Goal: Task Accomplishment & Management: Manage account settings

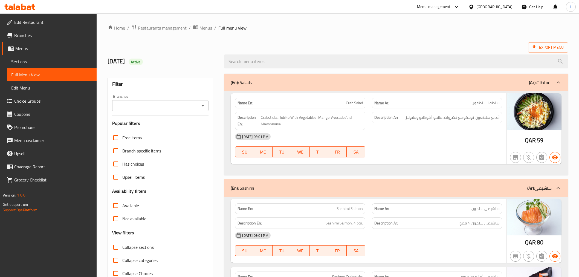
scroll to position [7262, 0]
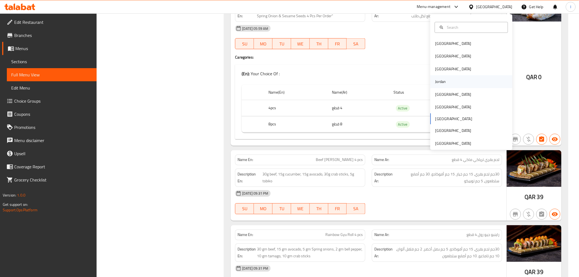
click at [467, 77] on div "Jordan" at bounding box center [471, 82] width 82 height 13
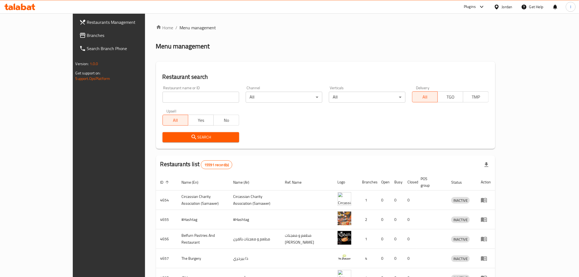
click at [468, 8] on div "Plugins" at bounding box center [470, 7] width 12 height 7
click at [450, 77] on div "Restaurant-Management" at bounding box center [429, 75] width 43 height 6
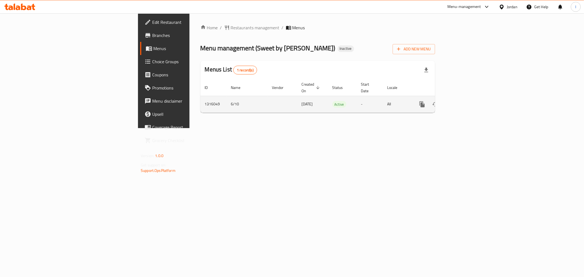
click at [472, 96] on td "enhanced table" at bounding box center [441, 104] width 61 height 17
click at [468, 98] on link "enhanced table" at bounding box center [461, 104] width 13 height 13
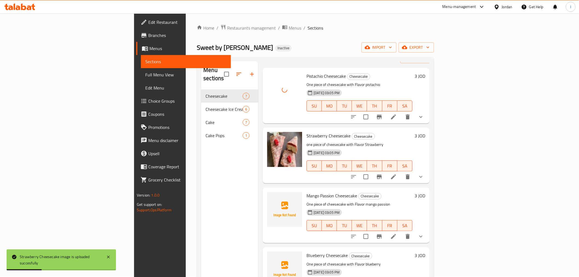
scroll to position [30, 0]
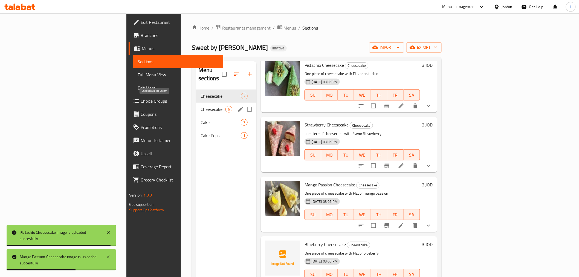
click at [201, 106] on span "Cheesecake Ice Cream" at bounding box center [213, 109] width 25 height 7
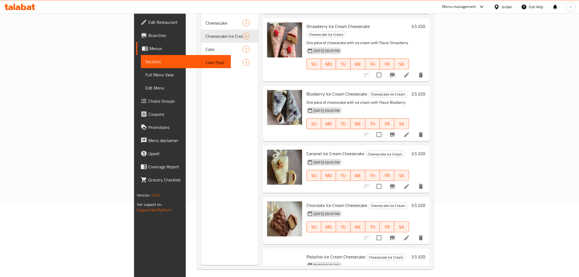
scroll to position [77, 0]
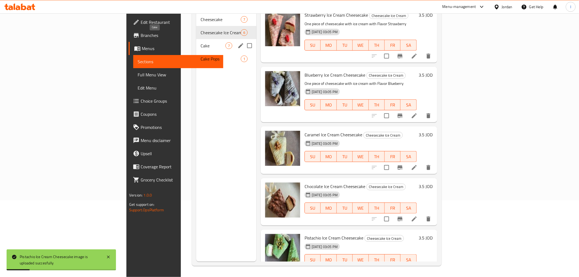
click at [196, 52] on div "Cake Pops 1" at bounding box center [226, 58] width 60 height 13
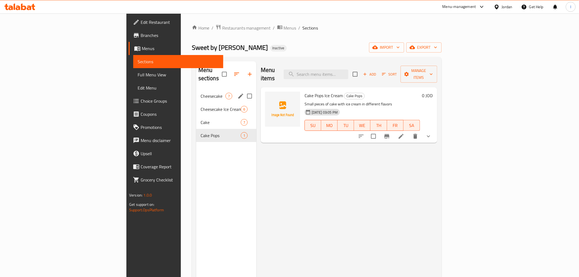
click at [201, 93] on span "Cheesecake" at bounding box center [213, 96] width 25 height 7
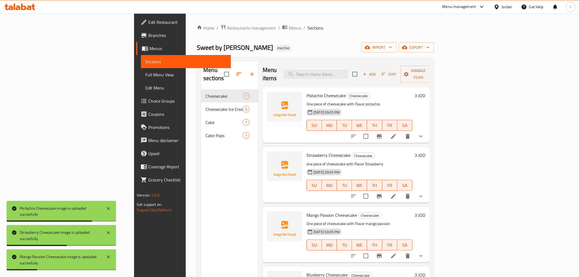
click at [396, 49] on div "Sweet by Hadeel Inactive import export" at bounding box center [315, 47] width 237 height 10
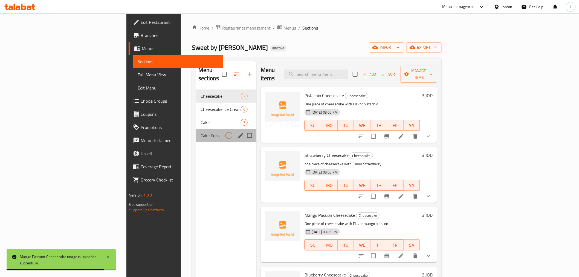
click at [196, 129] on div "Cake Pops 1" at bounding box center [226, 135] width 60 height 13
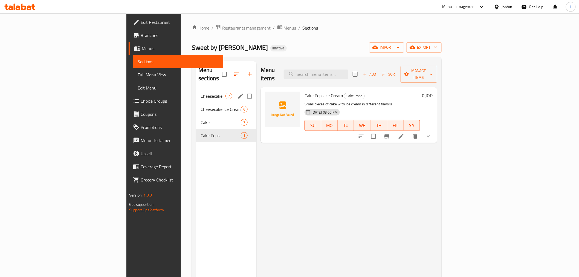
click at [201, 93] on span "Cheesecake" at bounding box center [213, 96] width 25 height 7
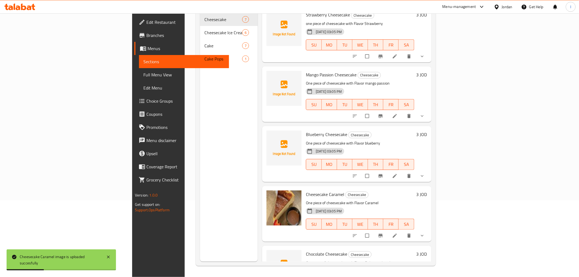
scroll to position [155, 0]
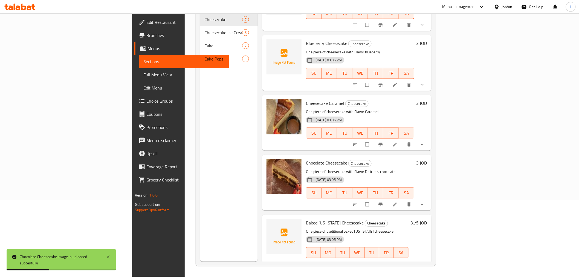
click at [395, 23] on div "Menu items Add Sort Manage items Pistachio Cheesecake Cheesecake One piece of c…" at bounding box center [345, 123] width 174 height 277
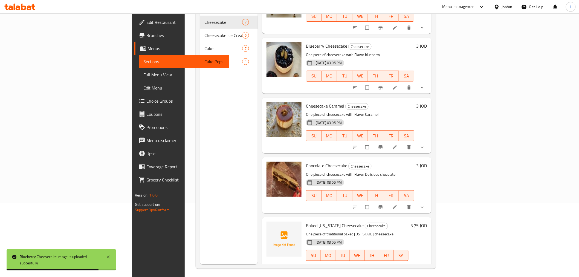
scroll to position [77, 0]
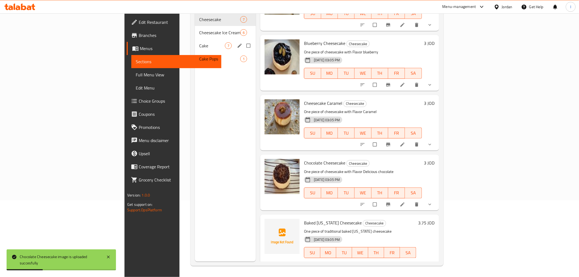
click at [195, 42] on div "Cake 7" at bounding box center [225, 45] width 61 height 13
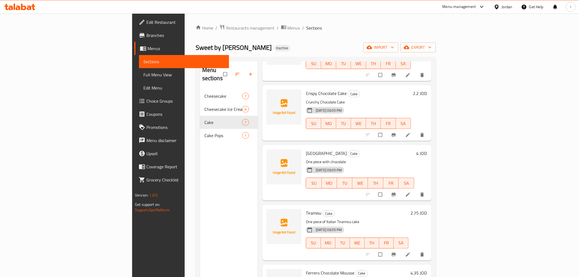
scroll to position [155, 0]
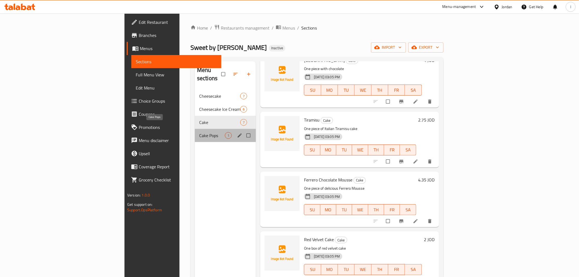
click at [199, 132] on span "Cake Pops" at bounding box center [212, 135] width 26 height 7
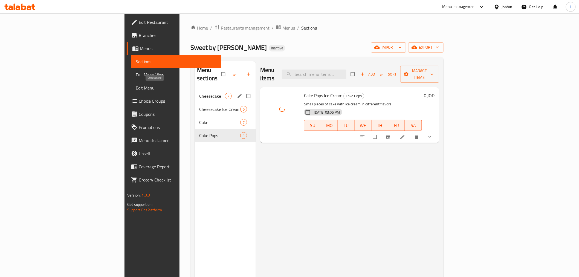
click at [199, 93] on span "Cheesecake" at bounding box center [212, 96] width 26 height 7
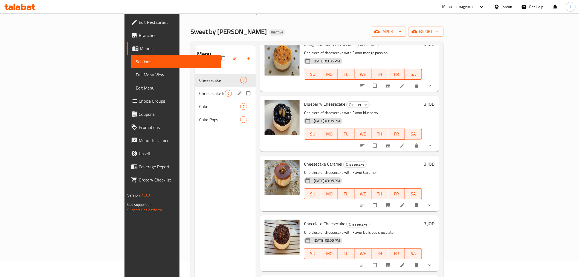
scroll to position [16, 0]
drag, startPoint x: 179, startPoint y: 76, endPoint x: 177, endPoint y: 79, distance: 3.9
click at [195, 76] on div "Cheesecake 7" at bounding box center [225, 80] width 61 height 13
click at [195, 87] on div "Cheesecake Ice Cream 6" at bounding box center [225, 93] width 61 height 13
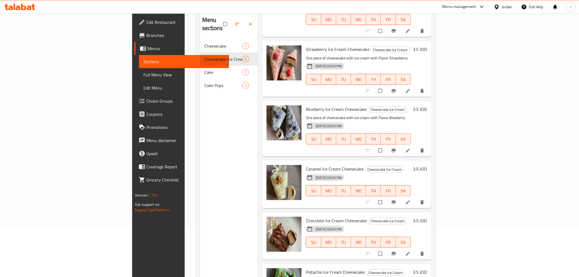
scroll to position [77, 0]
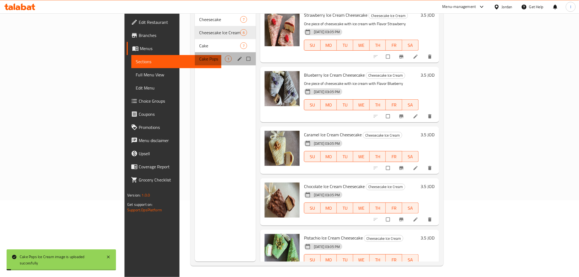
click at [195, 55] on div "Cake Pops 1" at bounding box center [225, 58] width 61 height 13
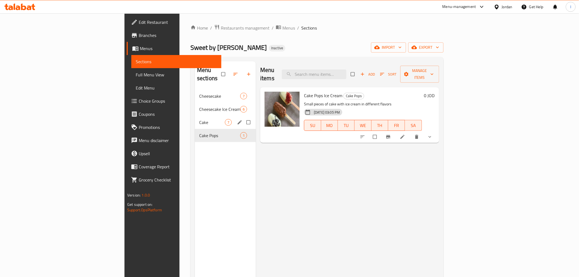
click at [195, 116] on div "Cake 7" at bounding box center [225, 122] width 61 height 13
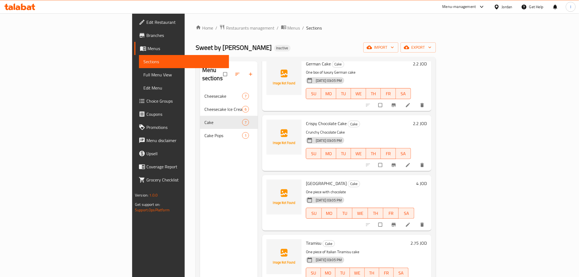
scroll to position [91, 0]
click at [143, 74] on span "Full Menu View" at bounding box center [183, 74] width 81 height 7
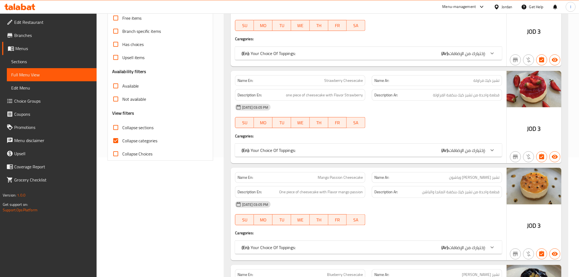
scroll to position [152, 0]
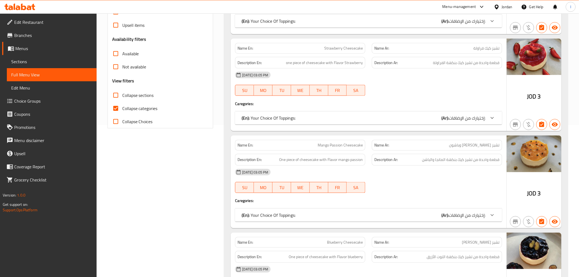
click at [142, 120] on span "Collapse Choices" at bounding box center [137, 121] width 30 height 7
click at [122, 120] on input "Collapse Choices" at bounding box center [115, 121] width 13 height 13
checkbox input "true"
click at [147, 112] on label "Collapse categories" at bounding box center [133, 108] width 48 height 13
click at [122, 112] on input "Collapse categories" at bounding box center [115, 108] width 13 height 13
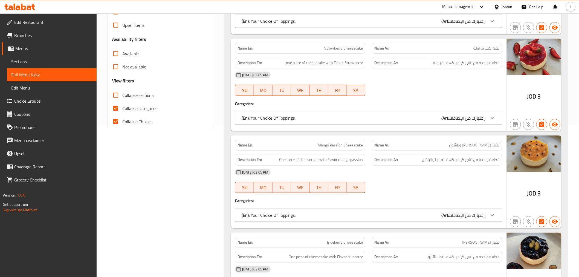
checkbox input "false"
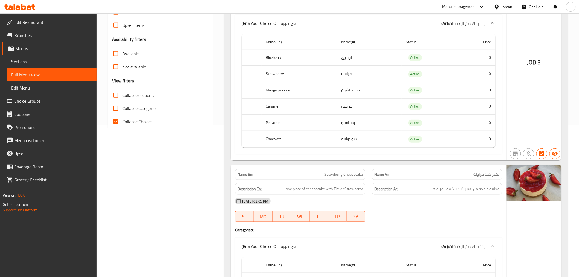
click at [147, 122] on span "Collapse Choices" at bounding box center [137, 121] width 30 height 7
click at [122, 122] on input "Collapse Choices" at bounding box center [115, 121] width 13 height 13
checkbox input "false"
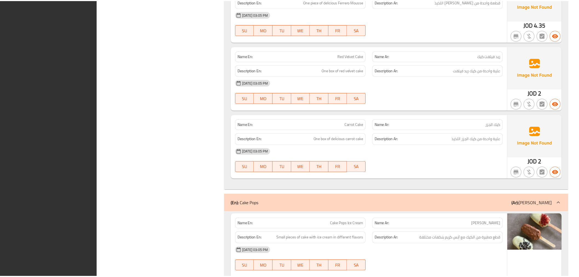
scroll to position [2560, 0]
